Goal: Task Accomplishment & Management: Complete application form

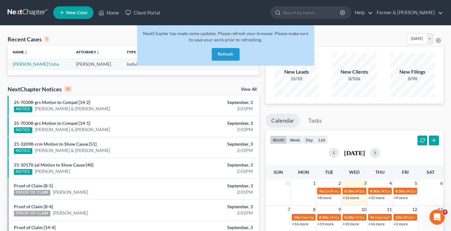
click at [33, 14] on link at bounding box center [28, 12] width 41 height 11
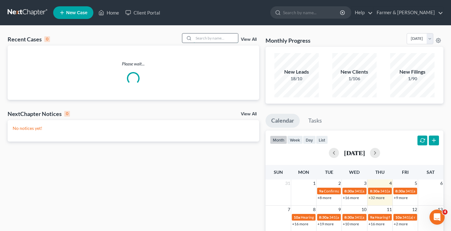
click at [211, 35] on input "search" at bounding box center [216, 38] width 44 height 9
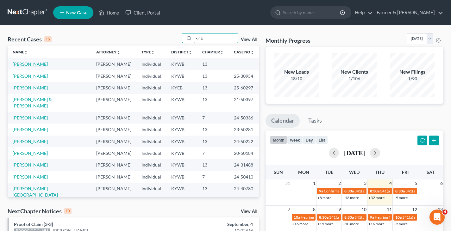
type input "king"
click at [33, 64] on link "King, Brianna" at bounding box center [30, 63] width 35 height 5
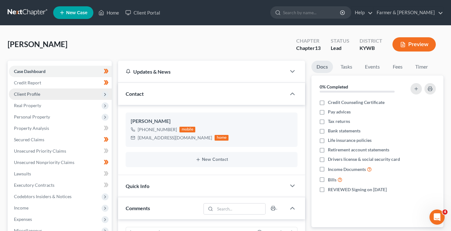
scroll to position [14, 0]
click at [27, 94] on span "Client Profile" at bounding box center [27, 93] width 26 height 5
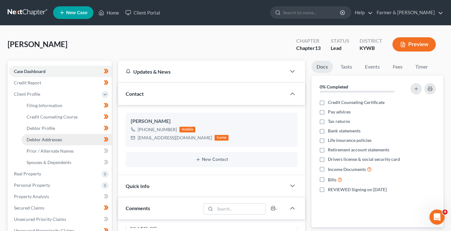
click at [43, 140] on span "Debtor Addresses" at bounding box center [44, 139] width 35 height 5
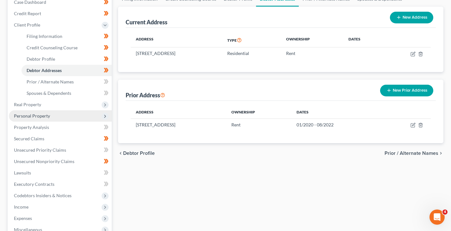
scroll to position [127, 0]
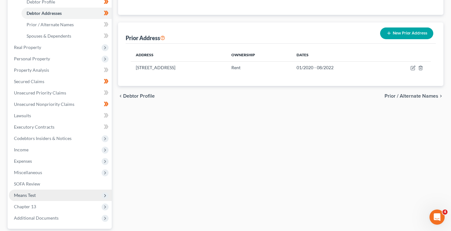
click at [32, 196] on span "Means Test" at bounding box center [25, 195] width 22 height 5
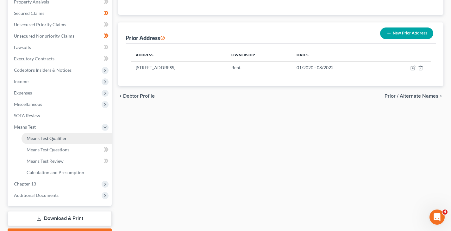
click at [55, 136] on span "Means Test Qualifier" at bounding box center [47, 138] width 40 height 5
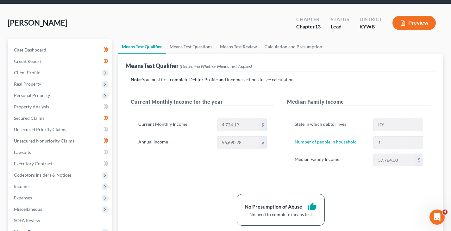
scroll to position [63, 0]
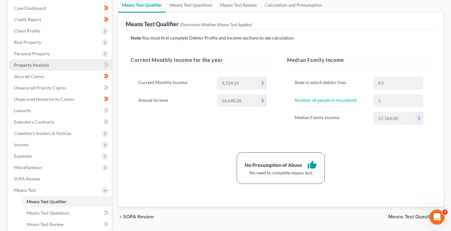
click at [40, 62] on span "Property Analysis" at bounding box center [31, 64] width 35 height 5
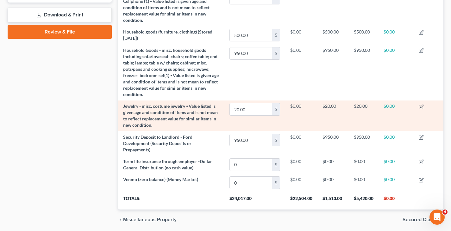
scroll to position [127, 0]
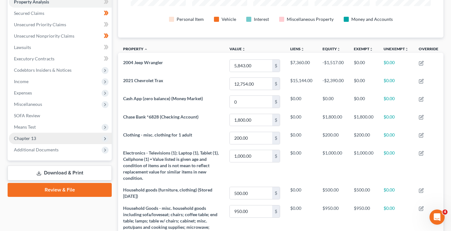
click at [35, 137] on span "Chapter 13" at bounding box center [25, 138] width 22 height 5
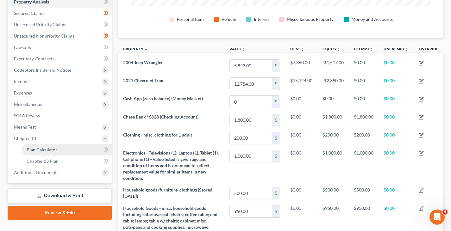
click at [60, 147] on link "Plan Calculator" at bounding box center [67, 149] width 90 height 11
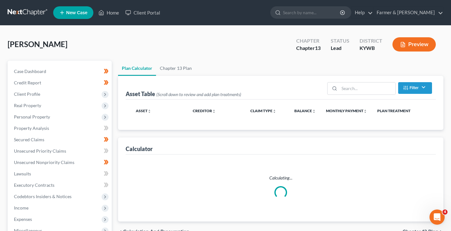
select select "59"
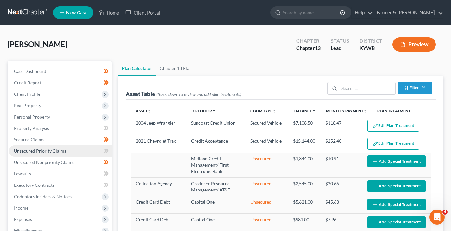
scroll to position [158, 0]
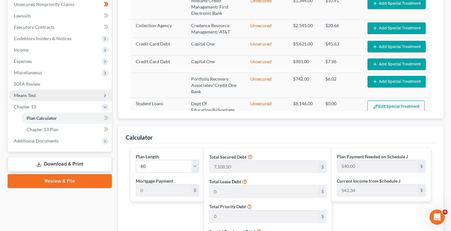
click at [24, 93] on span "Means Test" at bounding box center [25, 95] width 22 height 5
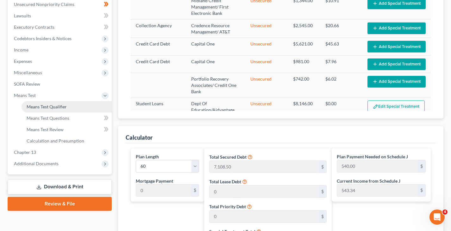
click at [47, 108] on span "Means Test Qualifier" at bounding box center [47, 106] width 40 height 5
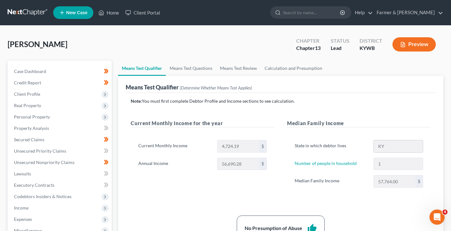
scroll to position [32, 0]
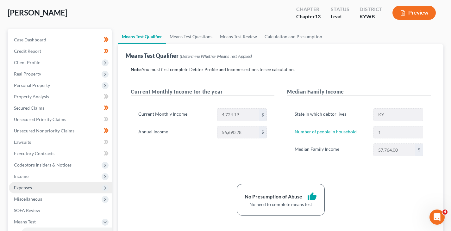
click at [26, 187] on span "Expenses" at bounding box center [23, 187] width 18 height 5
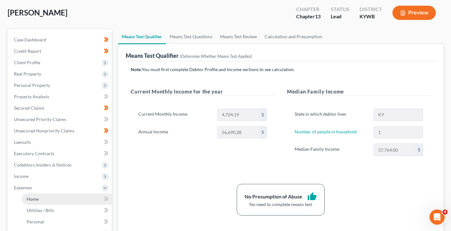
click at [29, 197] on span "Home" at bounding box center [33, 199] width 12 height 5
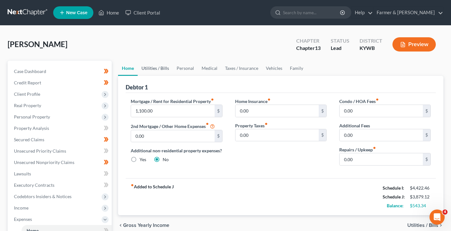
click at [156, 63] on link "Utilities / Bills" at bounding box center [155, 68] width 35 height 15
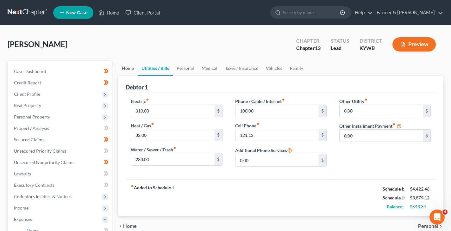
click at [133, 70] on link "Home" at bounding box center [128, 68] width 20 height 15
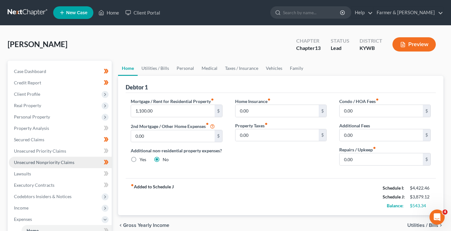
click at [46, 164] on span "Unsecured Nonpriority Claims" at bounding box center [44, 162] width 60 height 5
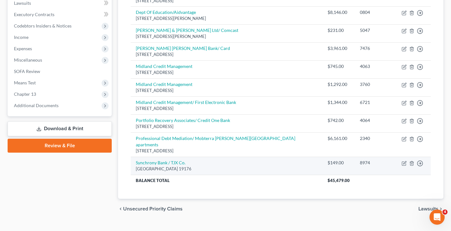
scroll to position [108, 0]
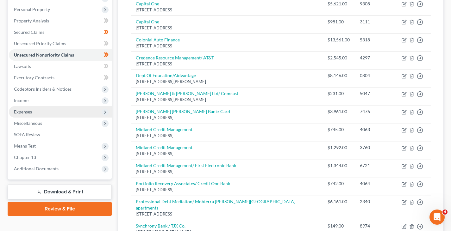
click at [28, 110] on span "Expenses" at bounding box center [23, 111] width 18 height 5
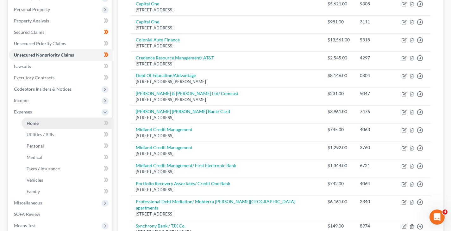
click at [28, 121] on span "Home" at bounding box center [33, 123] width 12 height 5
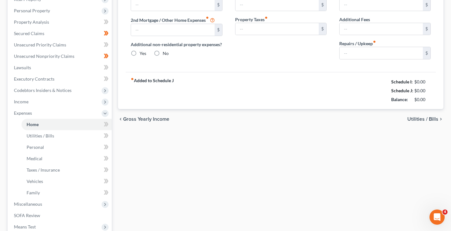
type input "1,100.00"
type input "0.00"
radio input "true"
type input "0.00"
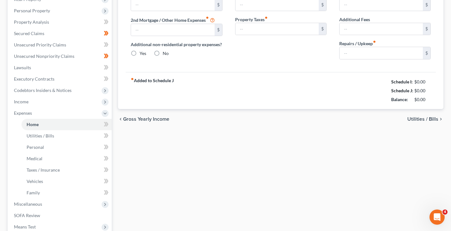
type input "0.00"
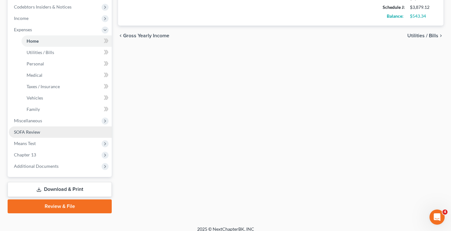
click at [35, 135] on link "SOFA Review" at bounding box center [60, 132] width 103 height 11
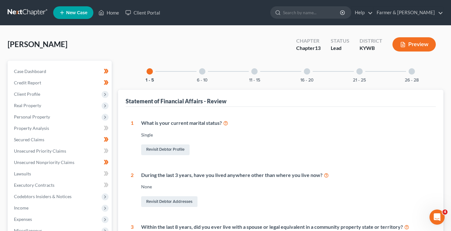
click at [203, 70] on div at bounding box center [202, 71] width 6 height 6
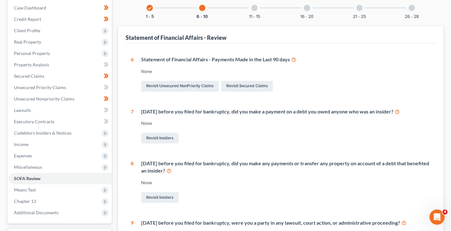
scroll to position [63, 0]
click at [261, 7] on div "11 - 15" at bounding box center [255, 8] width 22 height 22
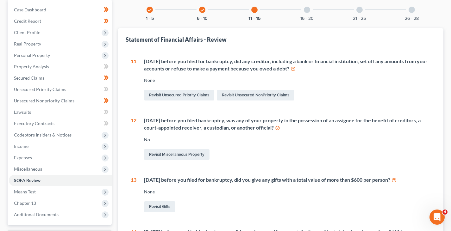
scroll to position [32, 0]
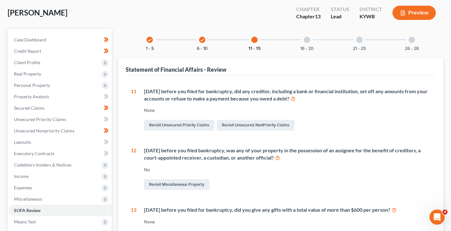
click at [305, 43] on div "16 - 20" at bounding box center [307, 40] width 22 height 22
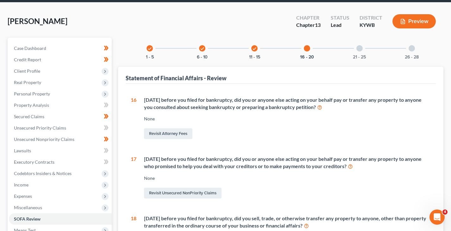
scroll to position [0, 0]
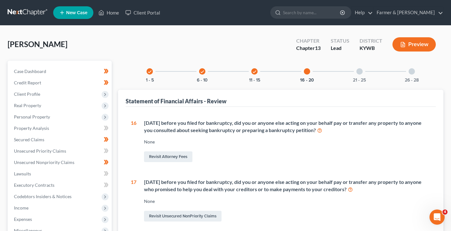
click at [359, 75] on div "21 - 25" at bounding box center [360, 72] width 22 height 22
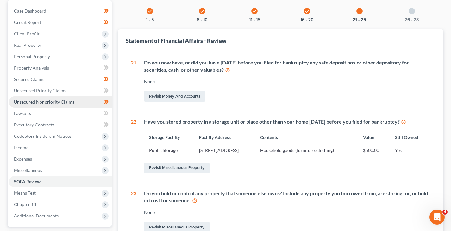
scroll to position [20, 0]
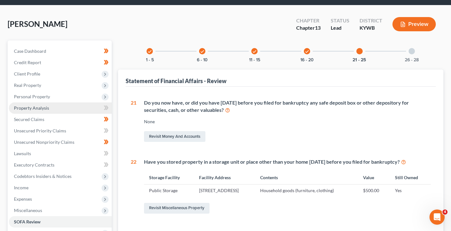
click at [37, 110] on span "Property Analysis" at bounding box center [31, 107] width 35 height 5
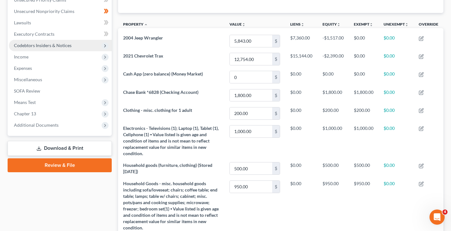
scroll to position [95, 0]
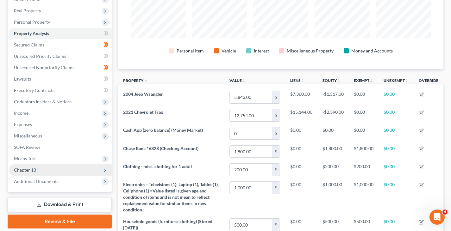
drag, startPoint x: 29, startPoint y: 172, endPoint x: 31, endPoint y: 174, distance: 3.6
click at [29, 172] on span "Chapter 13" at bounding box center [25, 169] width 22 height 5
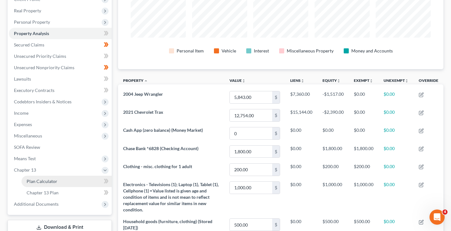
click at [42, 178] on link "Plan Calculator" at bounding box center [67, 181] width 90 height 11
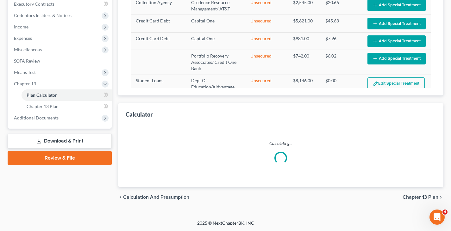
select select "59"
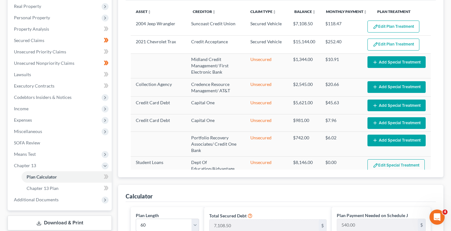
scroll to position [67, 0]
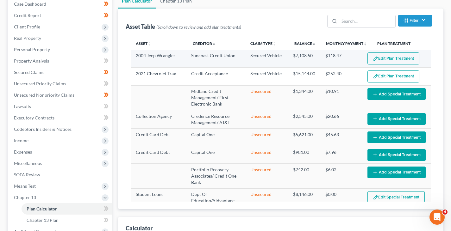
click at [381, 59] on button "Edit Plan Treatment" at bounding box center [393, 59] width 52 height 12
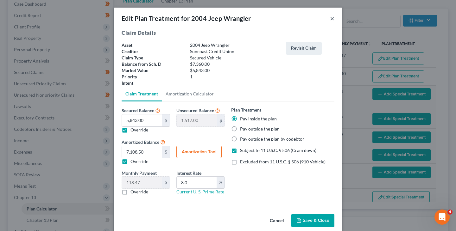
click at [330, 17] on button "×" at bounding box center [332, 19] width 4 height 8
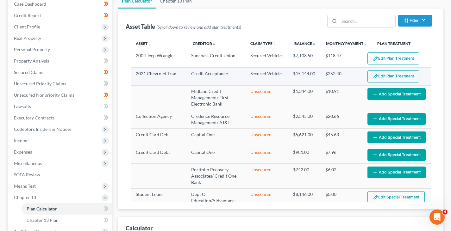
click at [410, 77] on button "Edit Plan Treatment" at bounding box center [393, 77] width 52 height 12
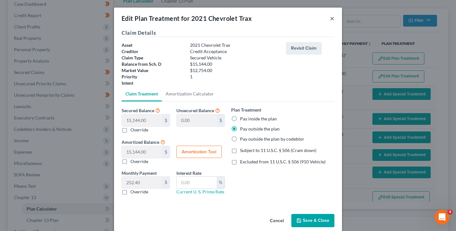
click at [330, 18] on button "×" at bounding box center [332, 19] width 4 height 8
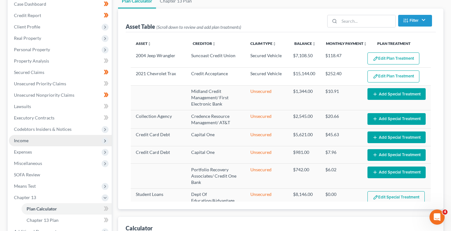
click at [20, 141] on span "Income" at bounding box center [21, 140] width 15 height 5
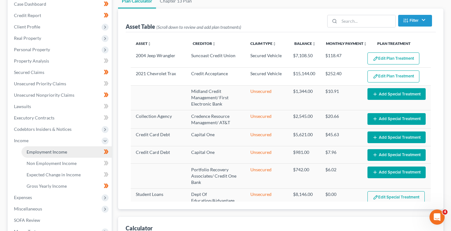
click at [34, 148] on link "Employment Income" at bounding box center [67, 152] width 90 height 11
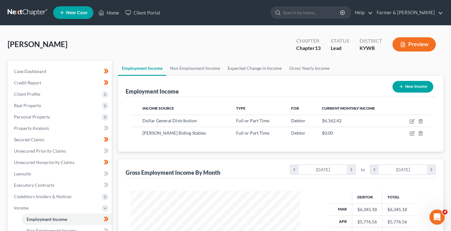
scroll to position [113, 182]
click at [28, 10] on link at bounding box center [28, 12] width 41 height 11
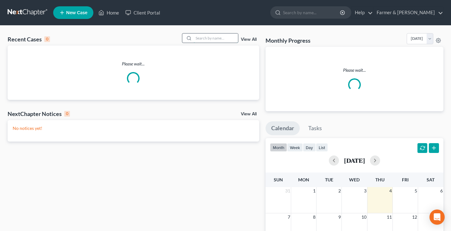
click at [211, 37] on input "search" at bounding box center [216, 38] width 44 height 9
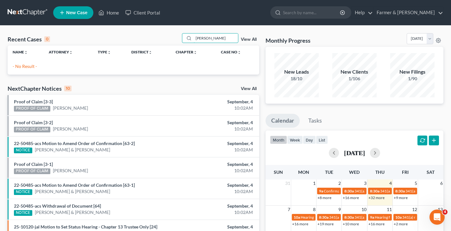
drag, startPoint x: 228, startPoint y: 40, endPoint x: 151, endPoint y: 48, distance: 77.1
click at [154, 48] on div "Recent Cases 0 clara wilson View All Name unfold_more expand_more expand_less A…" at bounding box center [134, 53] width 252 height 41
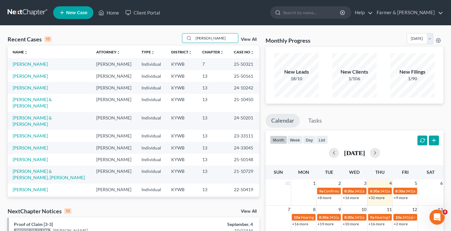
type input "wilson"
